Goal: Use online tool/utility: Utilize a website feature to perform a specific function

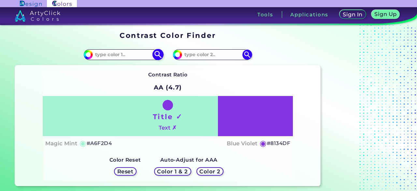
click at [132, 54] on input at bounding box center [123, 54] width 61 height 9
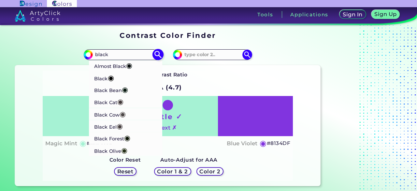
type input "black"
click at [132, 67] on span "◉" at bounding box center [129, 65] width 6 height 8
type input "#070d0d"
type input "#070D0D"
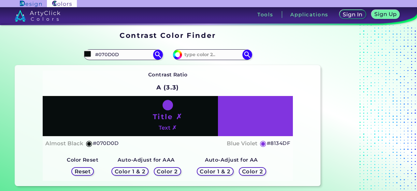
drag, startPoint x: 167, startPoint y: 106, endPoint x: 139, endPoint y: 112, distance: 29.0
click at [139, 112] on div "Title ✗ Text ✗" at bounding box center [168, 116] width 250 height 40
click at [120, 56] on input "#070D0D" at bounding box center [123, 54] width 61 height 9
drag, startPoint x: 120, startPoint y: 56, endPoint x: 91, endPoint y: 51, distance: 29.1
click at [91, 51] on div "#070d0d #070D0D Almost Black ◉ Black ◉ Black Bean ◉ Black Cat ◉ Black Cow ◉ Bla…" at bounding box center [123, 54] width 79 height 10
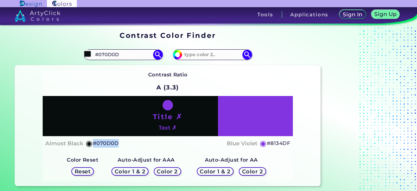
drag, startPoint x: 90, startPoint y: 142, endPoint x: 119, endPoint y: 142, distance: 29.0
click at [119, 142] on div "Almost Black ◉ #070D0D Blue Violet ◉ #8134DF" at bounding box center [167, 142] width 245 height 9
click at [127, 74] on div "Contrast Ratio A (3.3) Title ✗ Text ✗ Almost Black ◉ #070D0D ◉" at bounding box center [168, 125] width 250 height 110
drag, startPoint x: 121, startPoint y: 54, endPoint x: 95, endPoint y: 54, distance: 26.7
click at [95, 54] on input "#070D0D" at bounding box center [123, 54] width 61 height 9
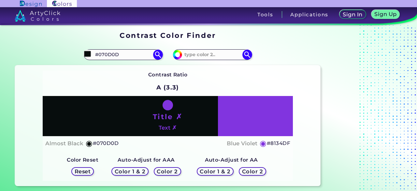
click at [201, 49] on div "#8134df" at bounding box center [244, 54] width 153 height 21
click at [204, 51] on input at bounding box center [212, 54] width 61 height 9
click at [208, 53] on input at bounding box center [212, 54] width 61 height 9
type input "rj"
click at [216, 49] on div "#8134df rj" at bounding box center [212, 54] width 79 height 10
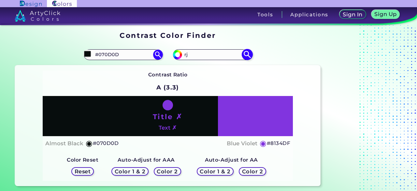
click at [207, 57] on input "rj" at bounding box center [212, 54] width 61 height 9
click at [210, 168] on h5 "Color 1 & 2" at bounding box center [215, 170] width 28 height 5
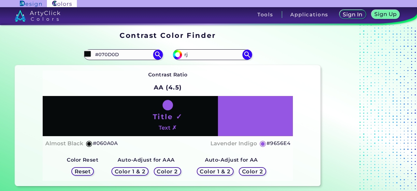
click at [211, 170] on h5 "Color 1 & 2" at bounding box center [215, 170] width 29 height 5
click at [210, 170] on h5 "Color 1 & 2" at bounding box center [215, 170] width 28 height 5
click at [246, 169] on h5 "Color 2" at bounding box center [252, 170] width 19 height 5
click at [162, 170] on h5 "Color 2" at bounding box center [167, 170] width 19 height 5
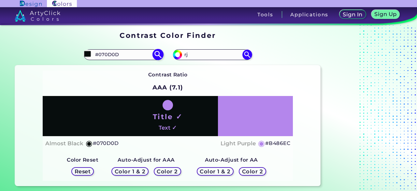
click at [120, 57] on input "#070D0D" at bounding box center [123, 54] width 61 height 9
type input "#"
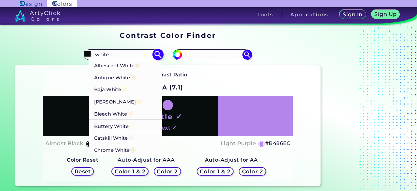
type input "white"
click at [126, 64] on p "Albescent White ◉" at bounding box center [117, 64] width 47 height 12
type input "#f5e9d3"
type input "#F5E9D3"
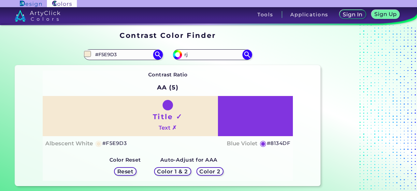
click at [215, 176] on div "Color 1 & 2 Color 2" at bounding box center [189, 171] width 75 height 14
click at [176, 171] on h5 "Color 1 & 2" at bounding box center [172, 170] width 28 height 5
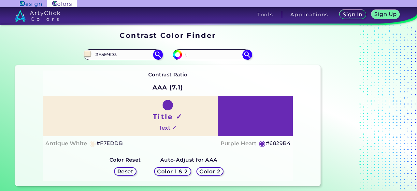
click at [133, 169] on h5 "Reset" at bounding box center [125, 170] width 15 height 5
